Goal: Transaction & Acquisition: Book appointment/travel/reservation

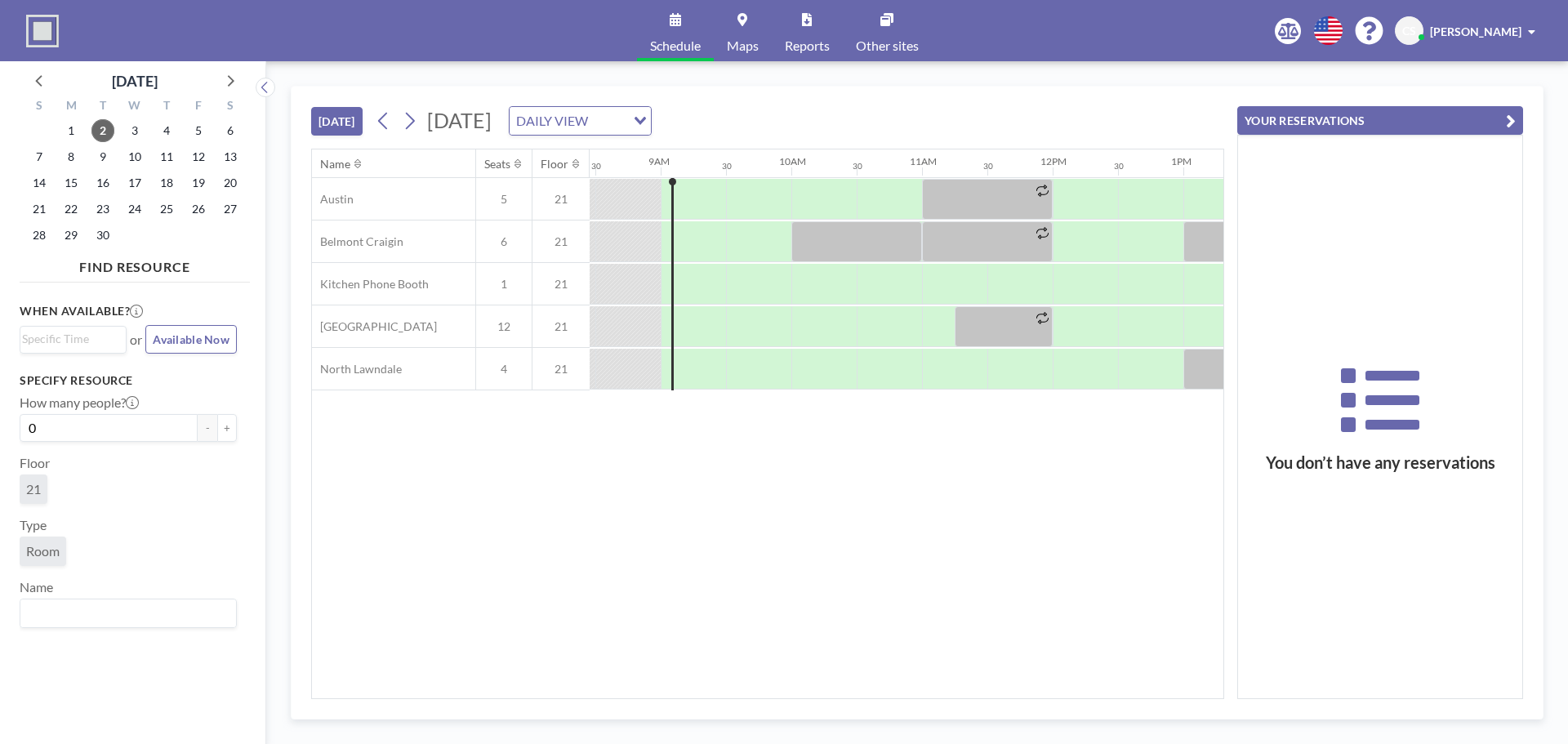
scroll to position [0, 1111]
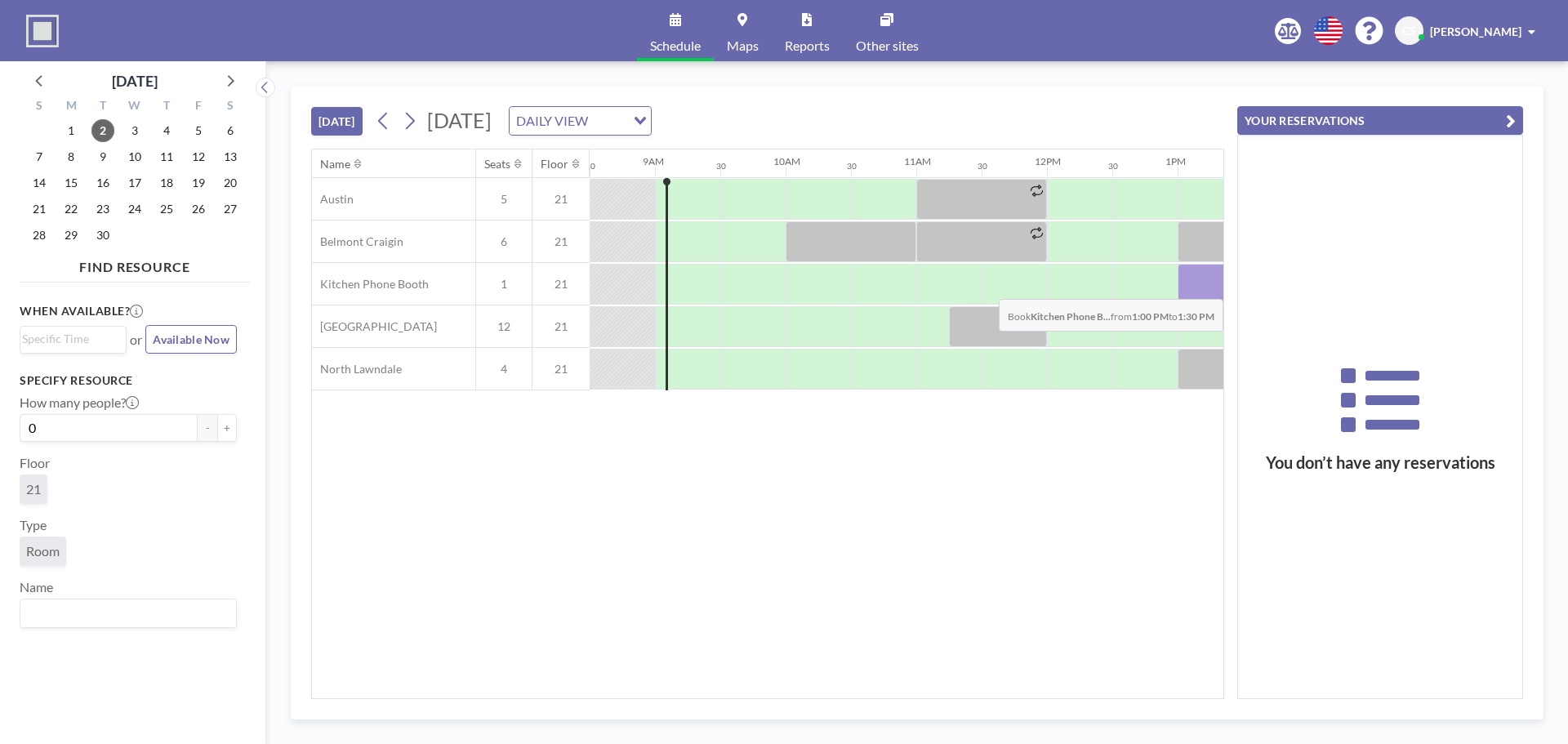
click at [1191, 287] on div at bounding box center [1210, 284] width 65 height 41
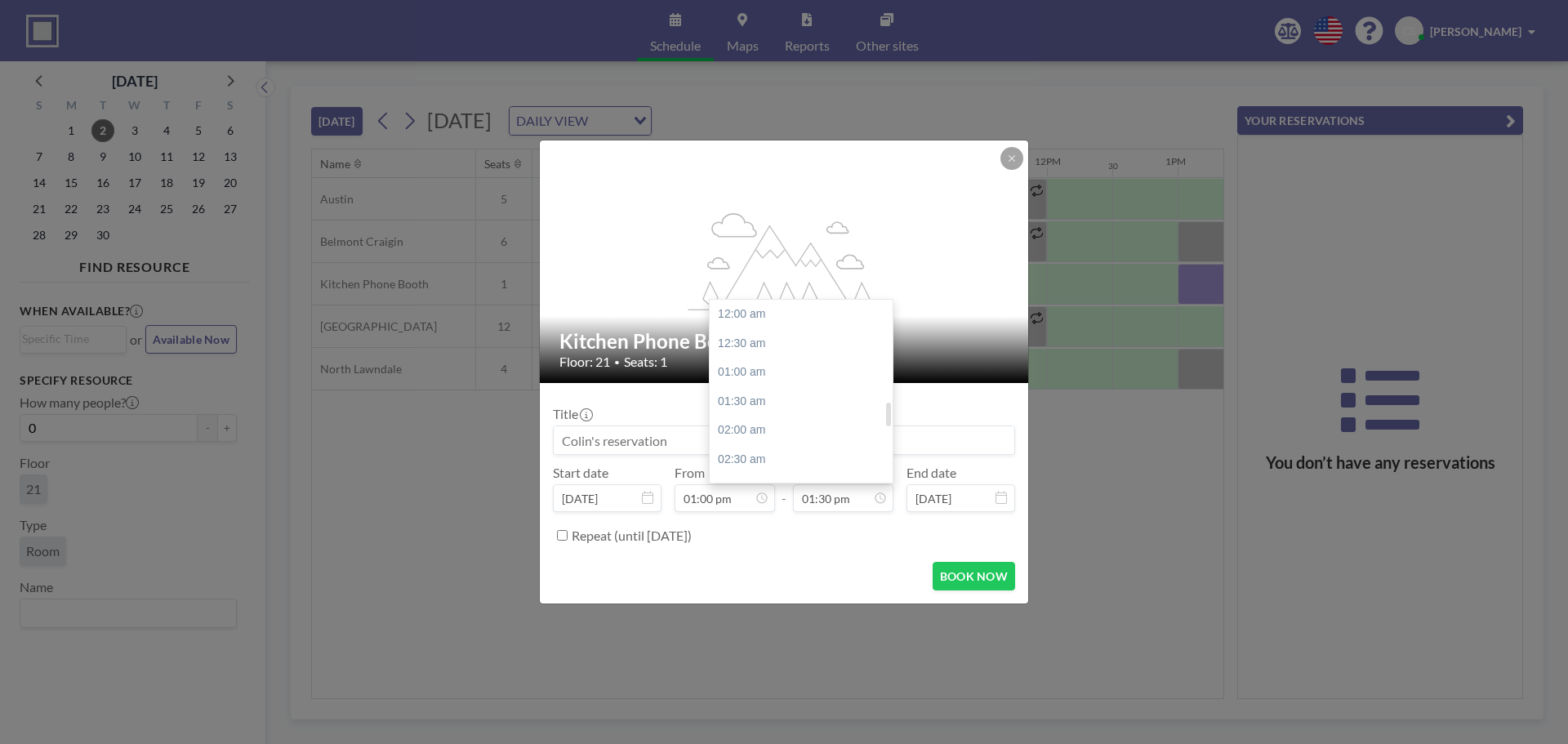
scroll to position [785, 0]
click at [775, 345] on div "02:00 pm" at bounding box center [805, 344] width 191 height 30
type input "02:00 pm"
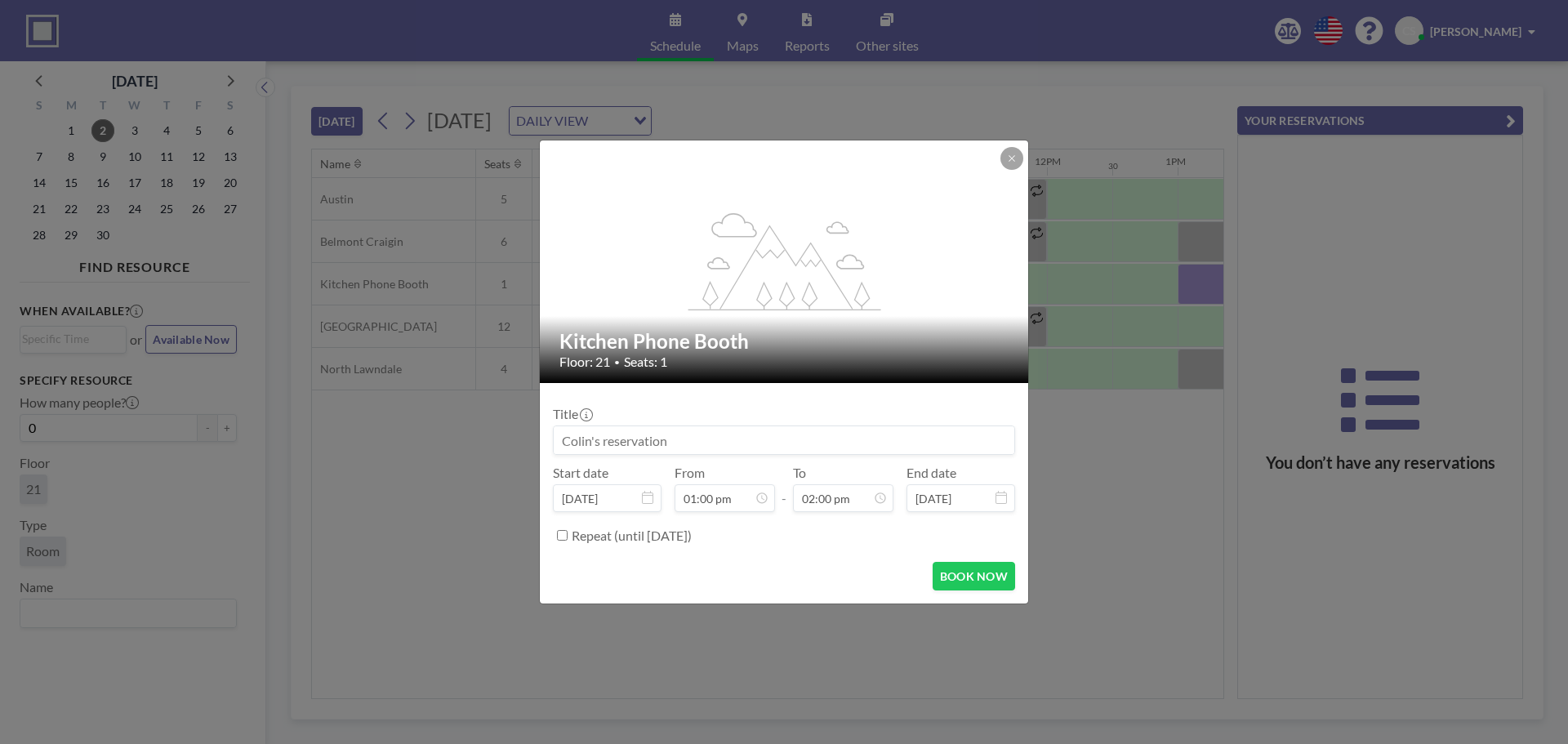
scroll to position [203, 0]
click at [971, 576] on button "BOOK NOW" at bounding box center [973, 576] width 82 height 29
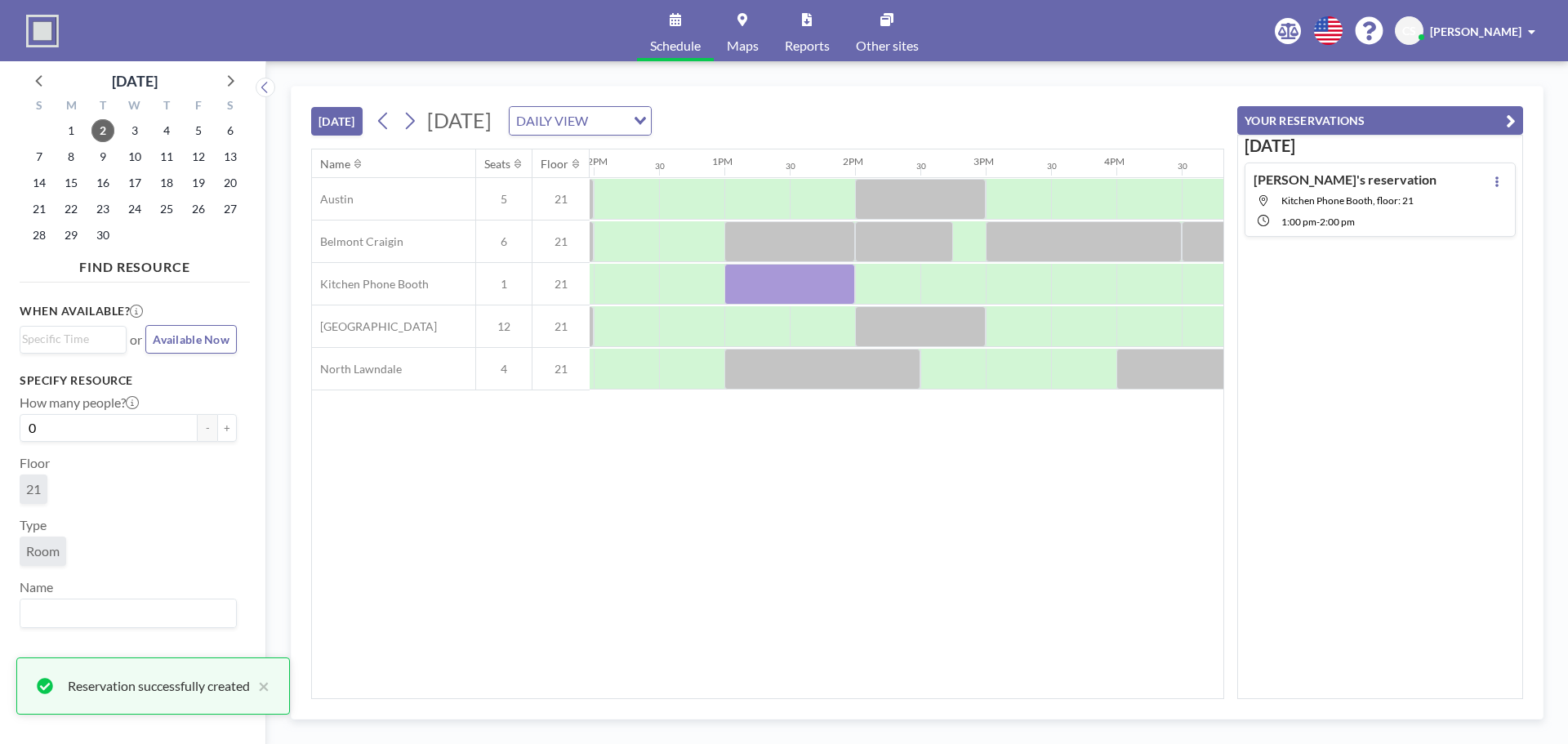
scroll to position [0, 1586]
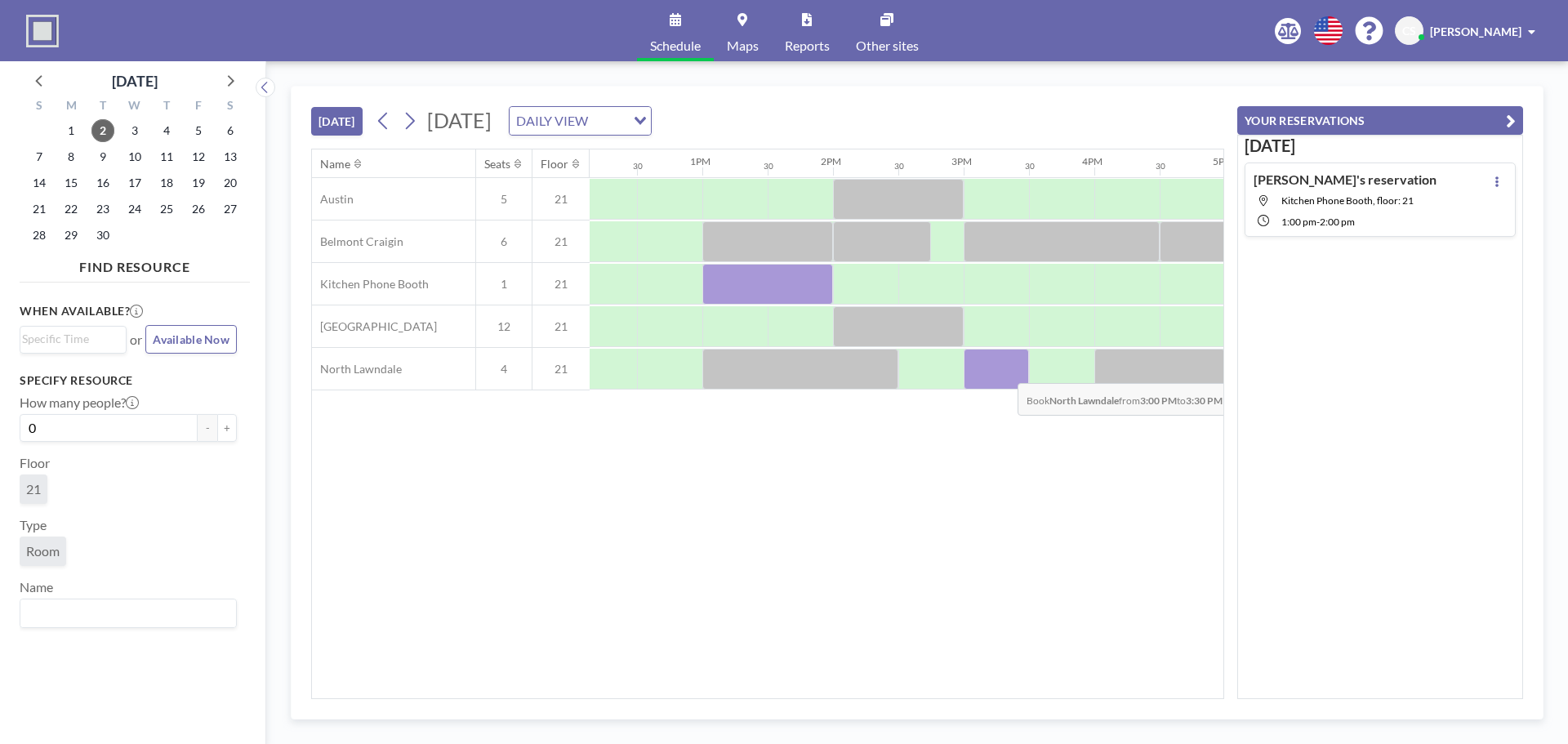
click at [1005, 371] on div at bounding box center [997, 369] width 65 height 41
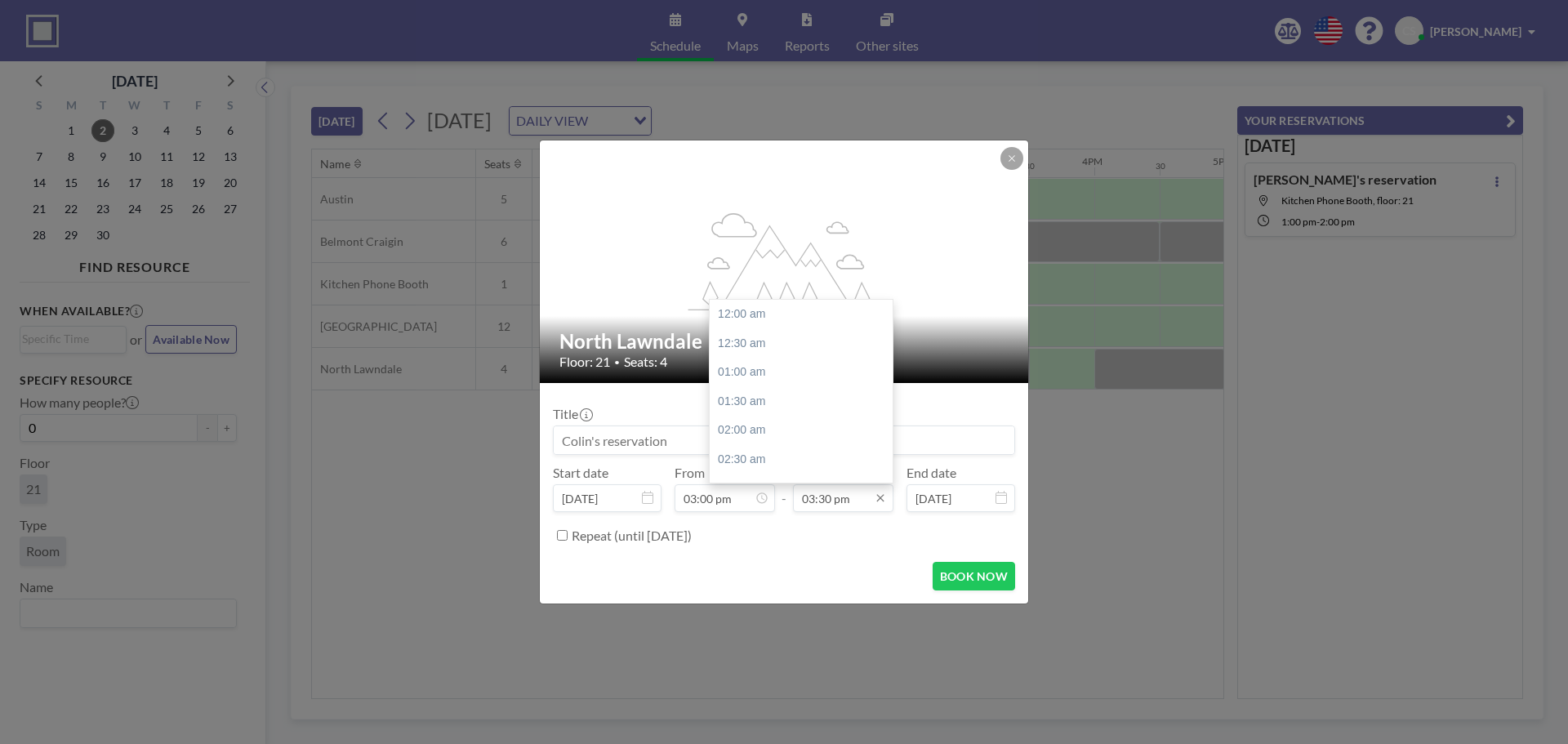
scroll to position [901, 0]
click at [771, 346] on div "04:00 pm" at bounding box center [805, 344] width 191 height 30
type input "04:00 pm"
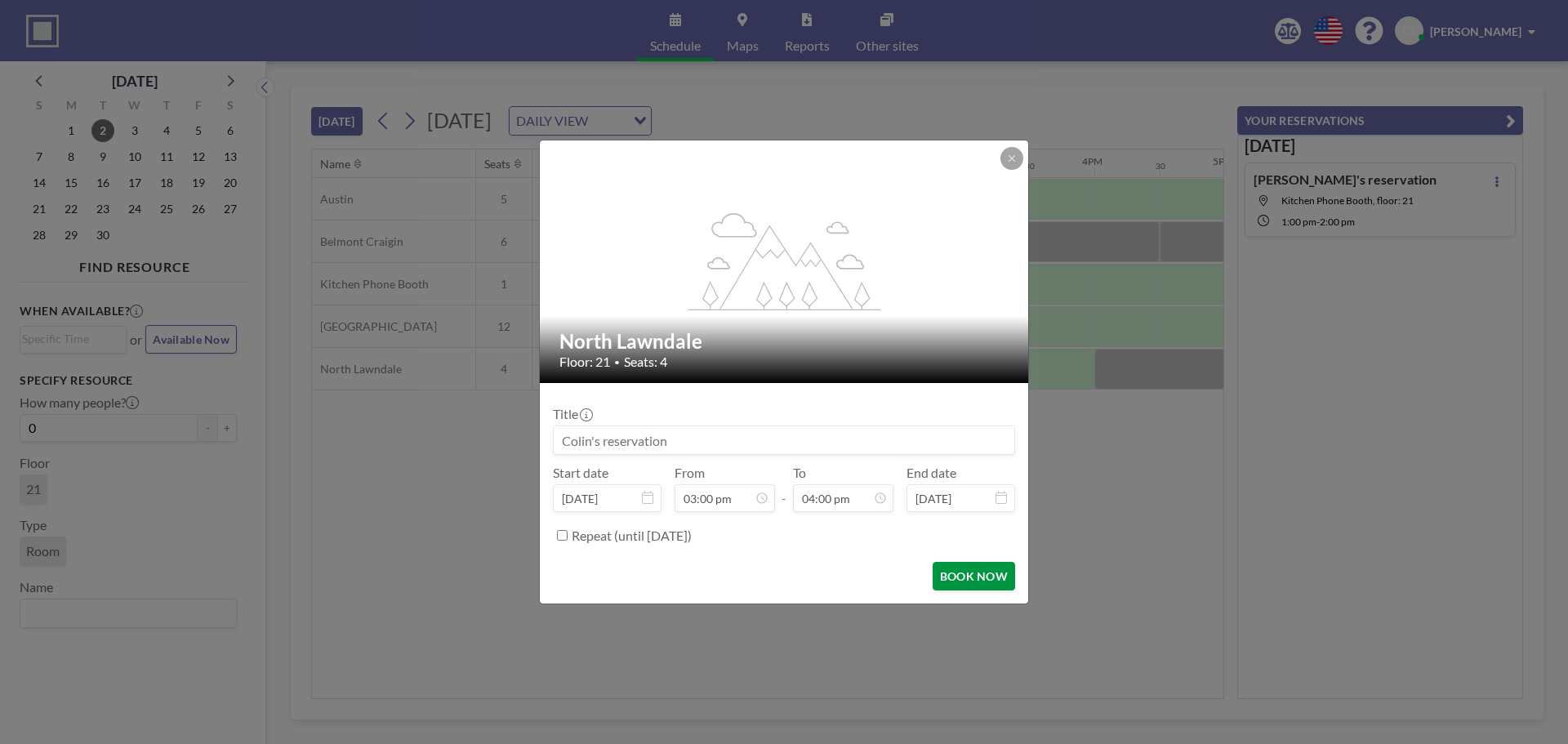
click at [977, 583] on button "BOOK NOW" at bounding box center [973, 576] width 82 height 29
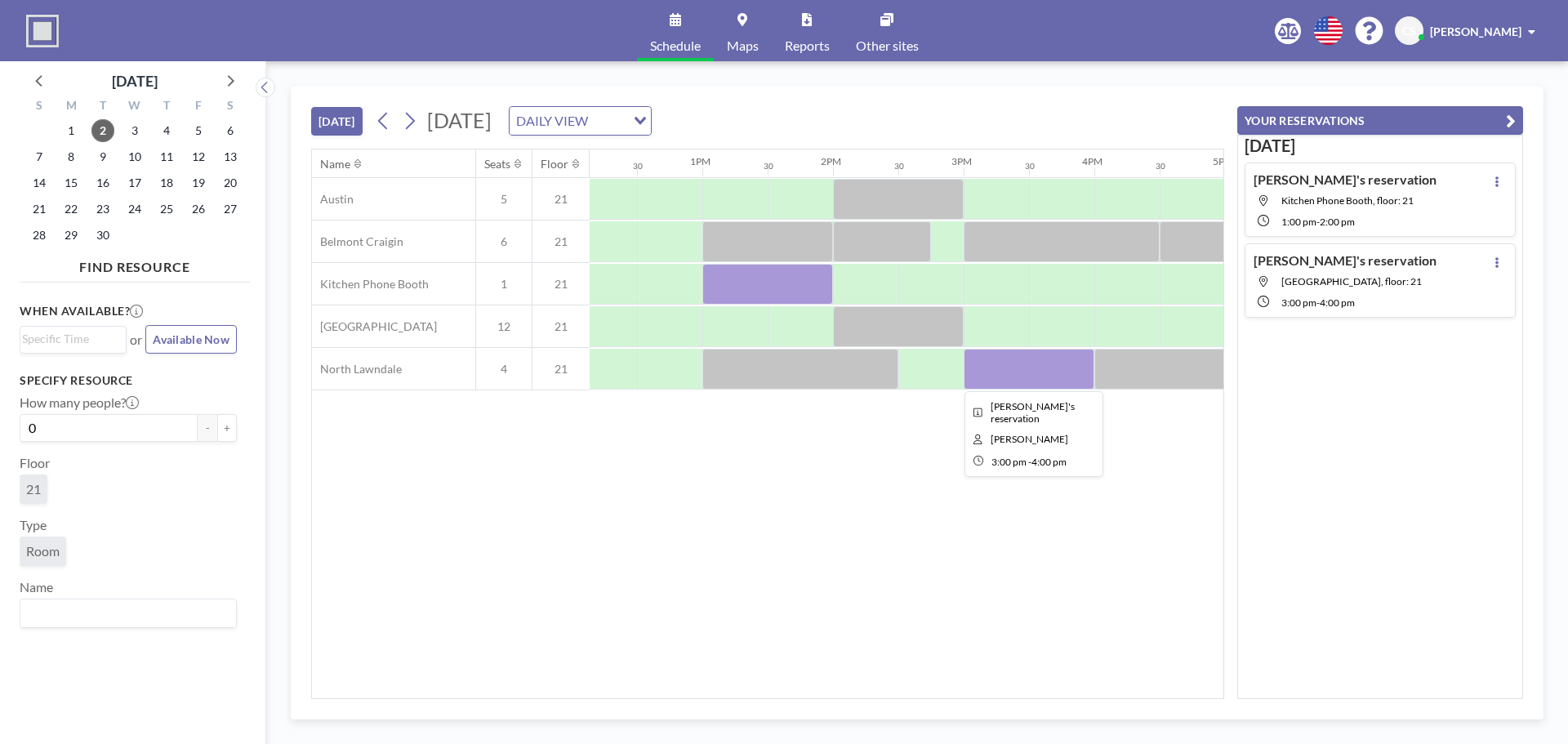
click at [1051, 371] on div at bounding box center [1029, 369] width 131 height 41
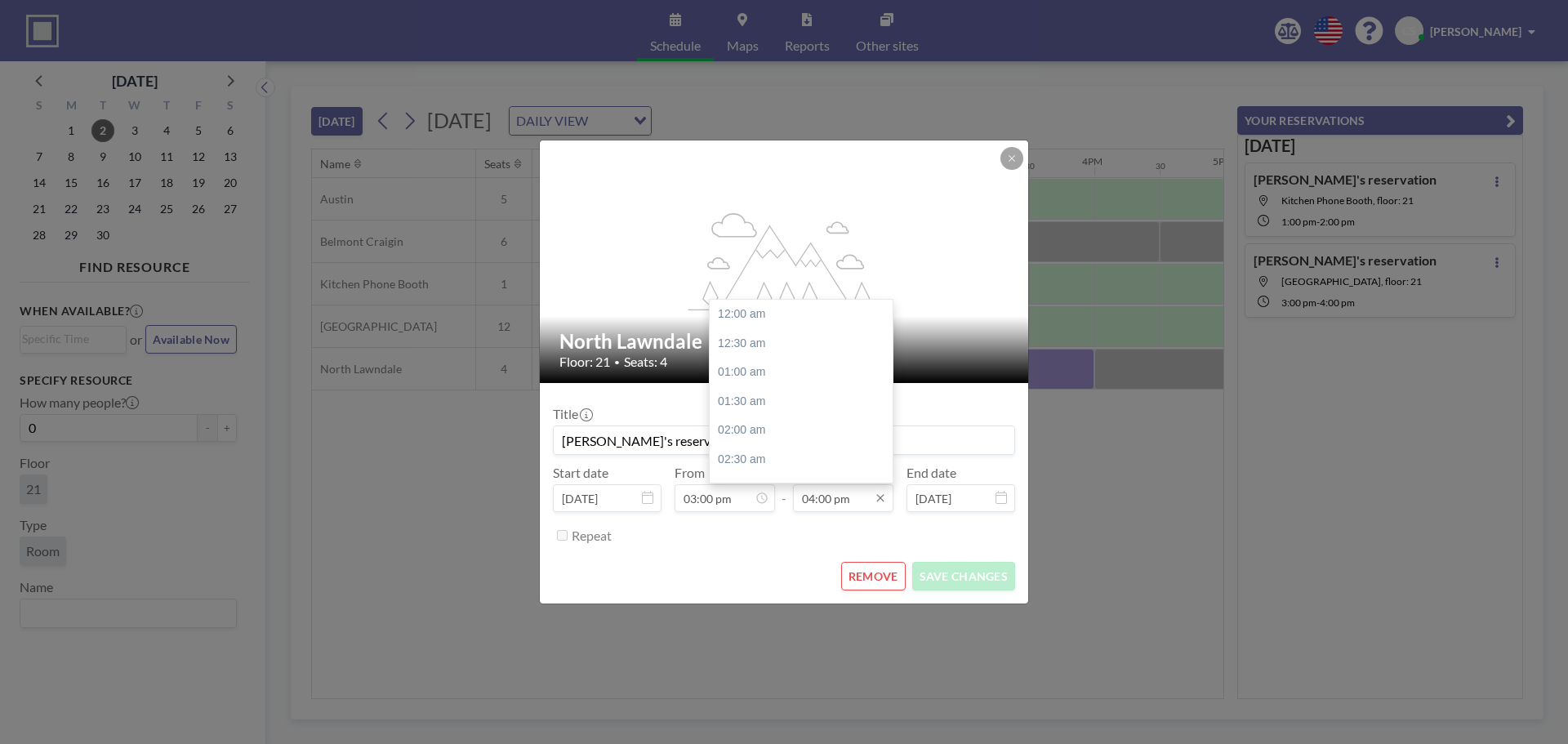
scroll to position [930, 0]
click at [844, 503] on input "04:00 pm" at bounding box center [843, 498] width 100 height 28
click at [757, 441] on div "03:30 pm" at bounding box center [805, 448] width 191 height 30
type input "03:30 pm"
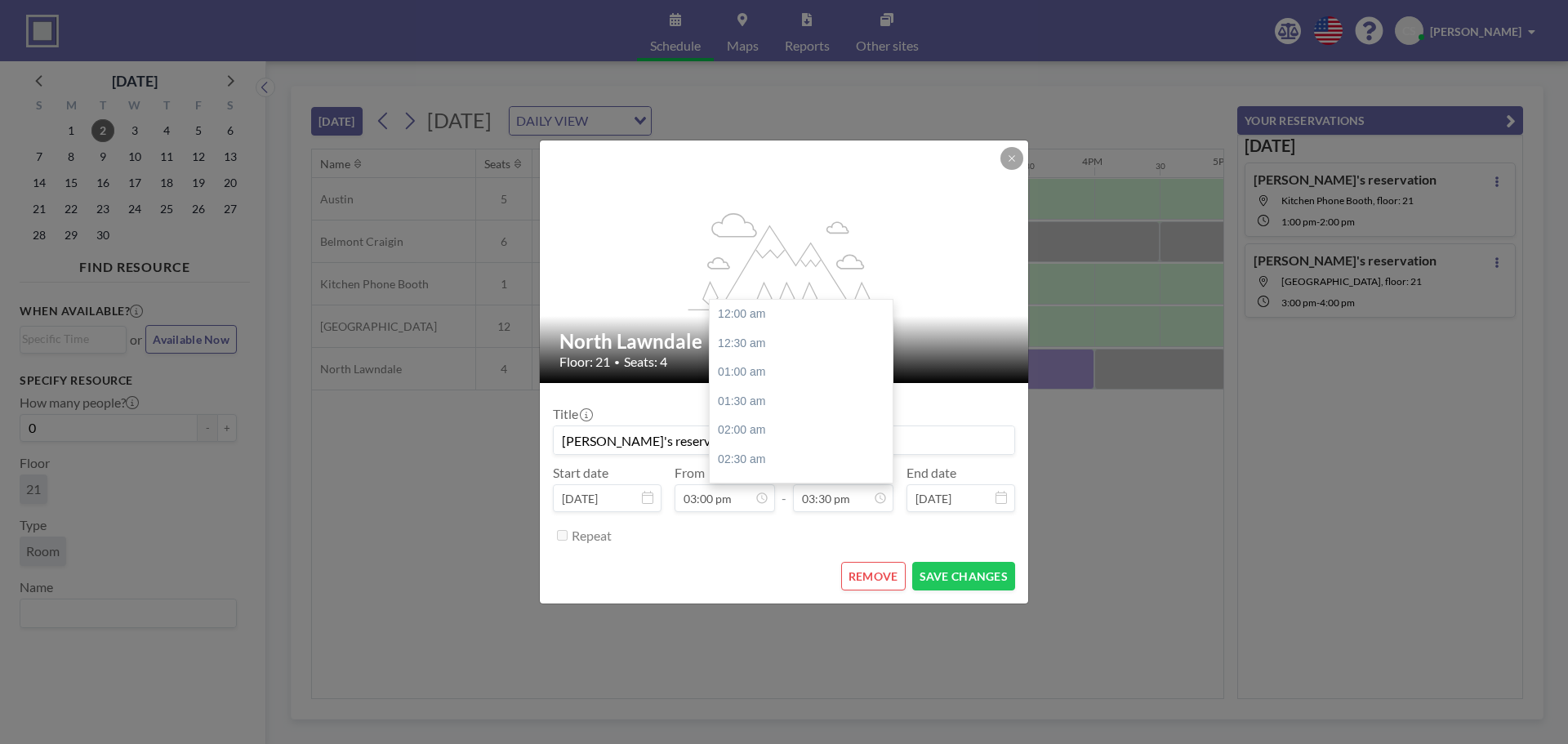
scroll to position [901, 0]
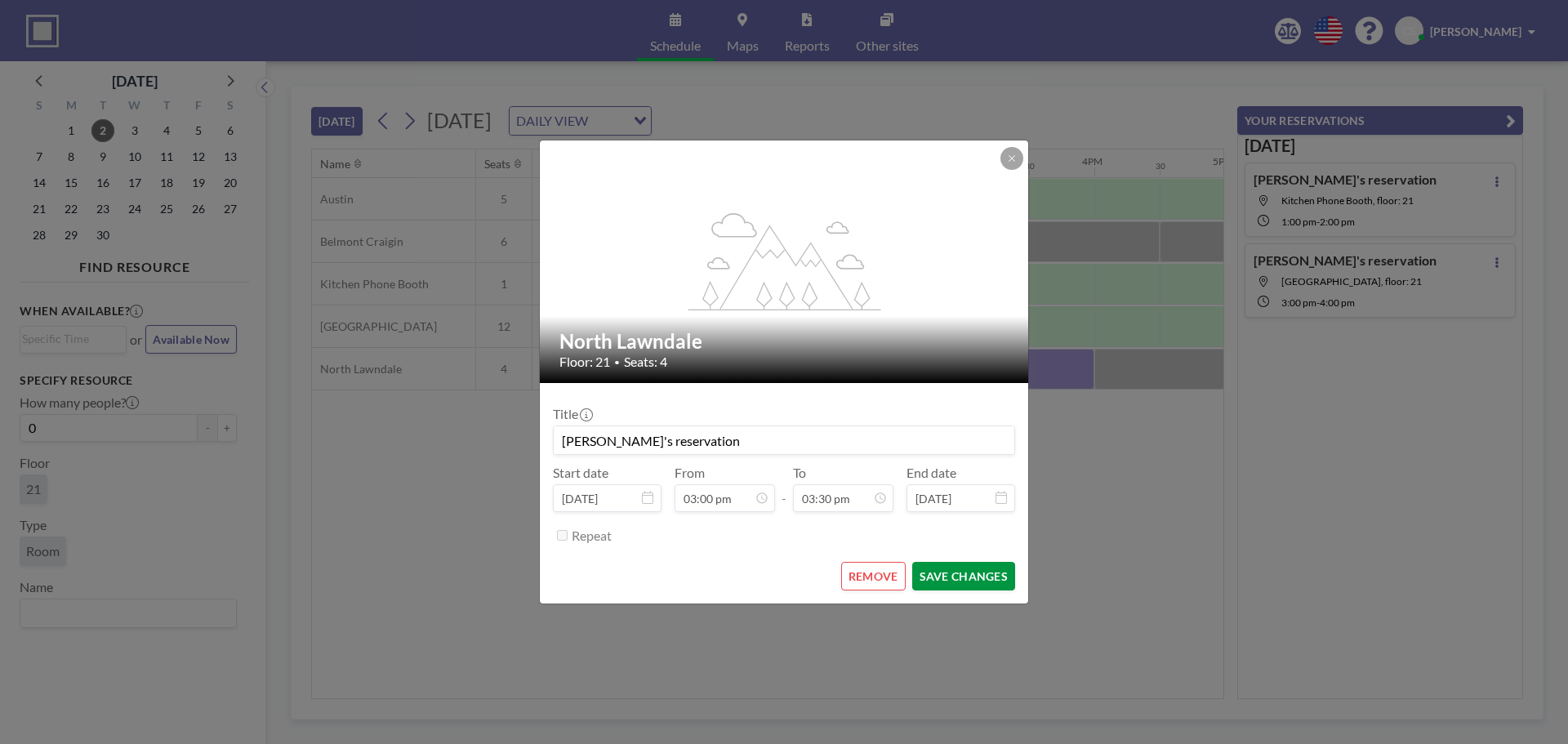
click at [965, 577] on button "SAVE CHANGES" at bounding box center [964, 576] width 103 height 29
